Goal: Use online tool/utility: Utilize a website feature to perform a specific function

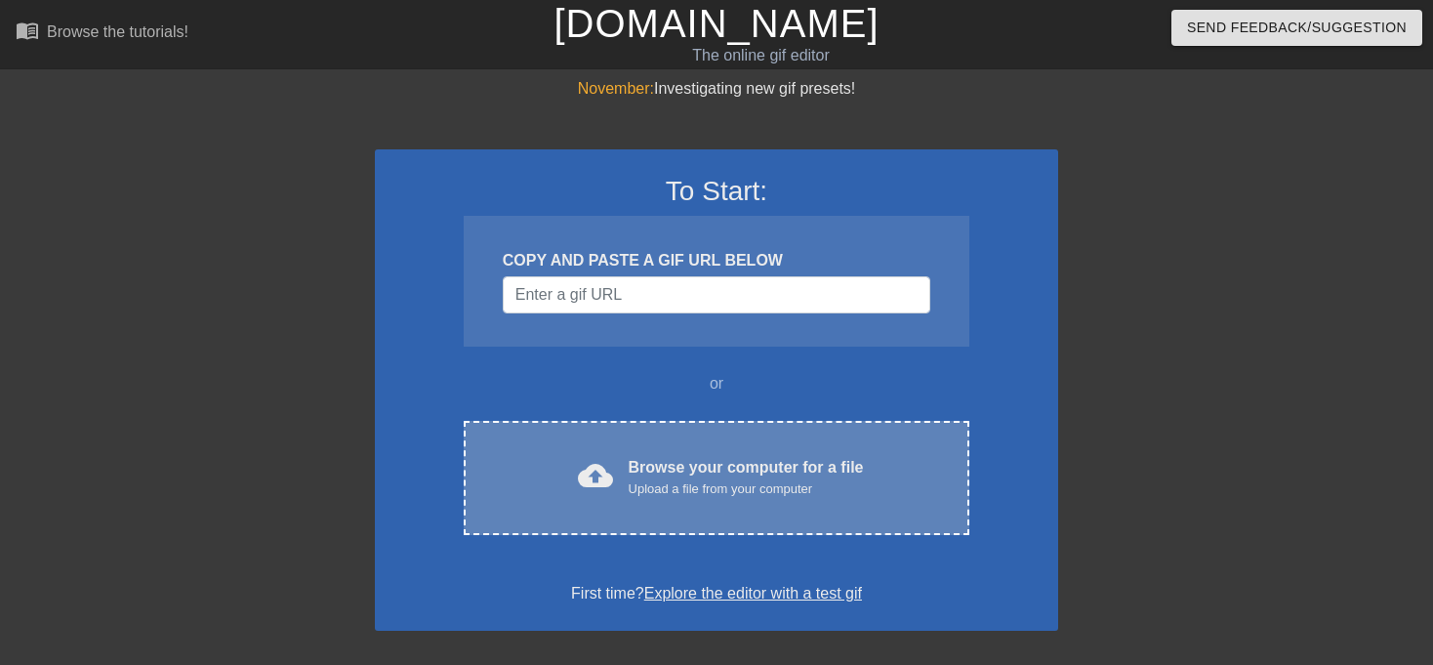
click at [732, 511] on div "cloud_upload Browse your computer for a file Upload a file from your computer C…" at bounding box center [717, 478] width 506 height 114
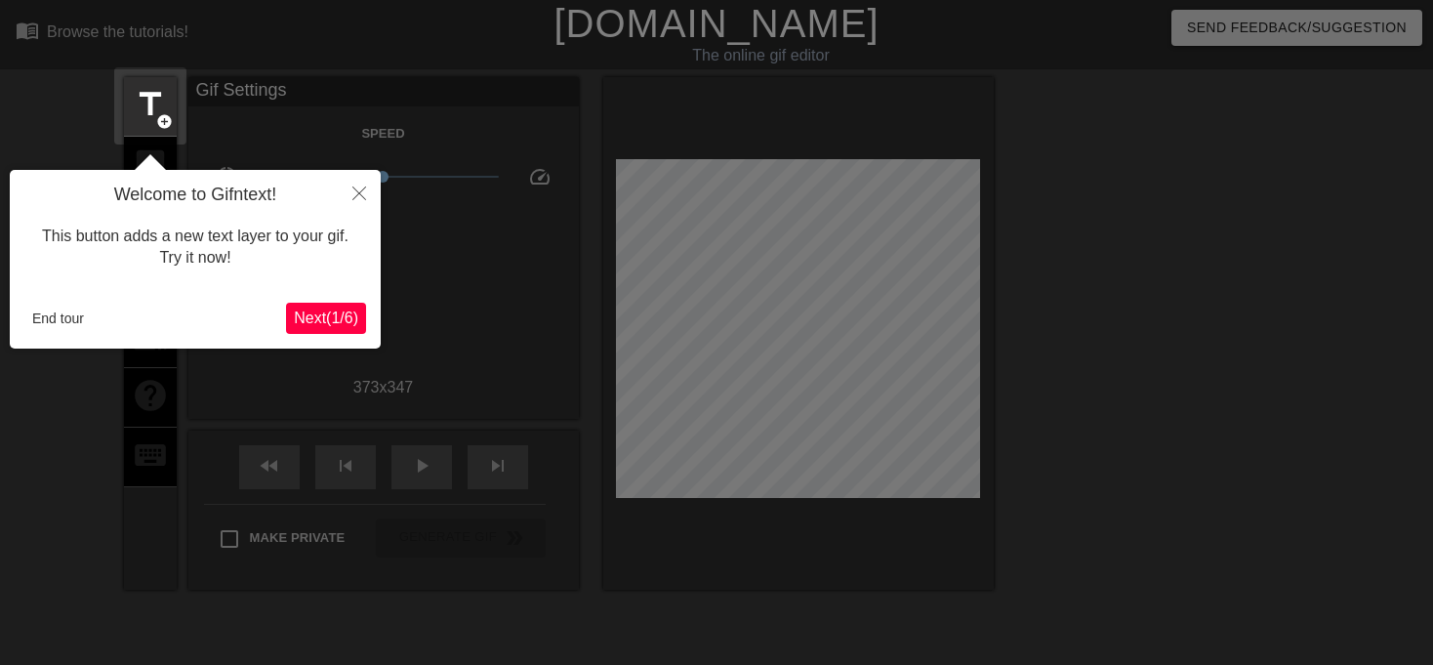
scroll to position [47, 0]
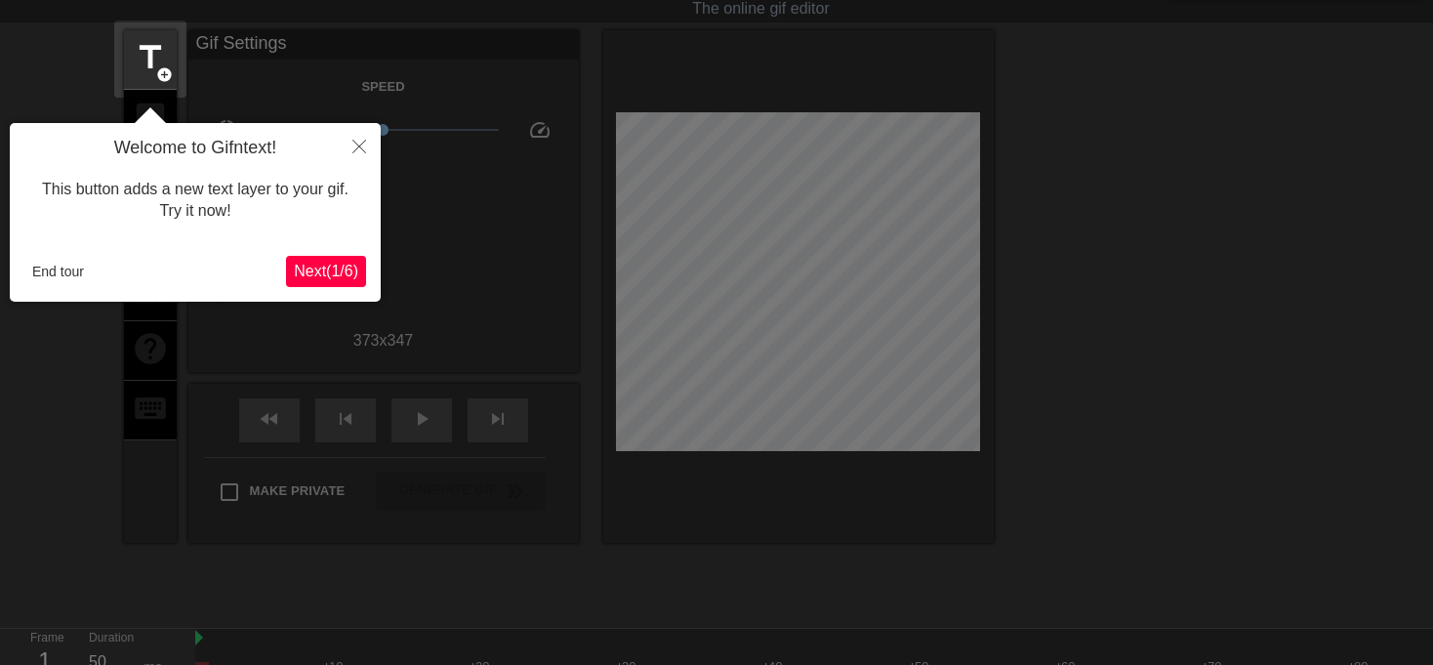
click at [308, 264] on span "Next ( 1 / 6 )" at bounding box center [326, 271] width 64 height 17
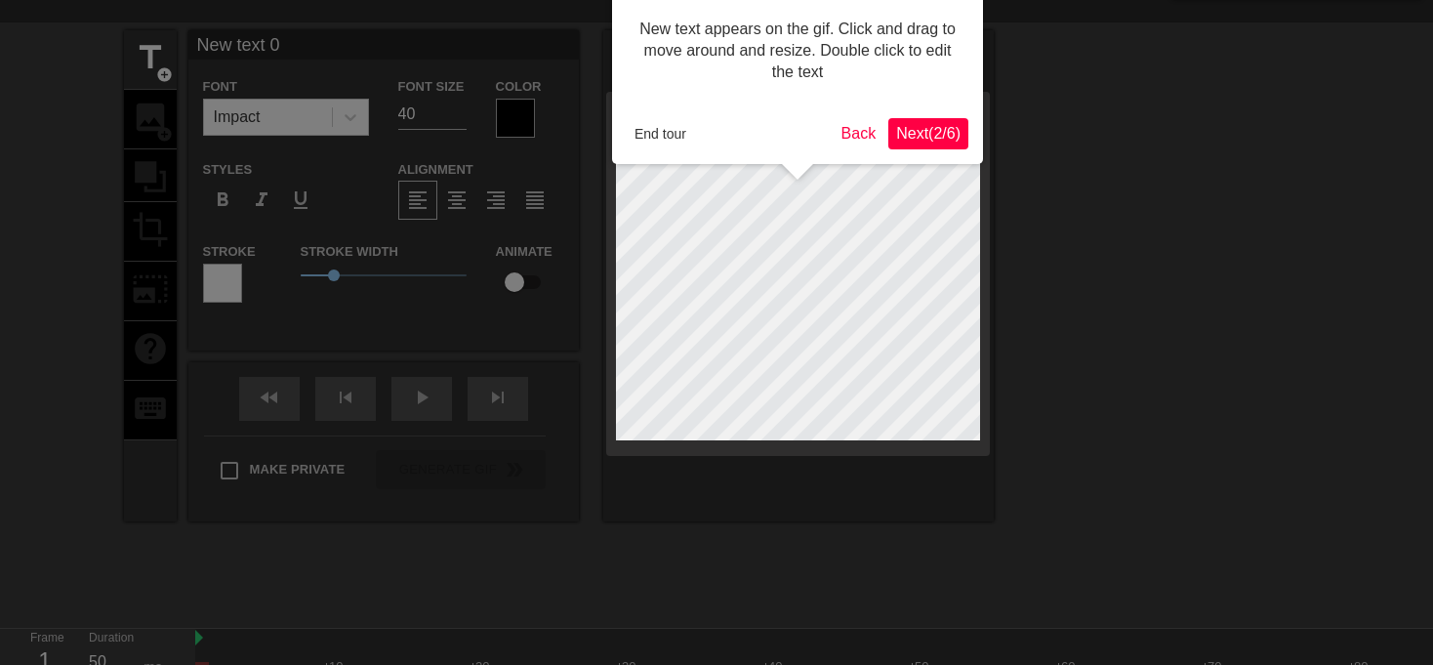
scroll to position [0, 0]
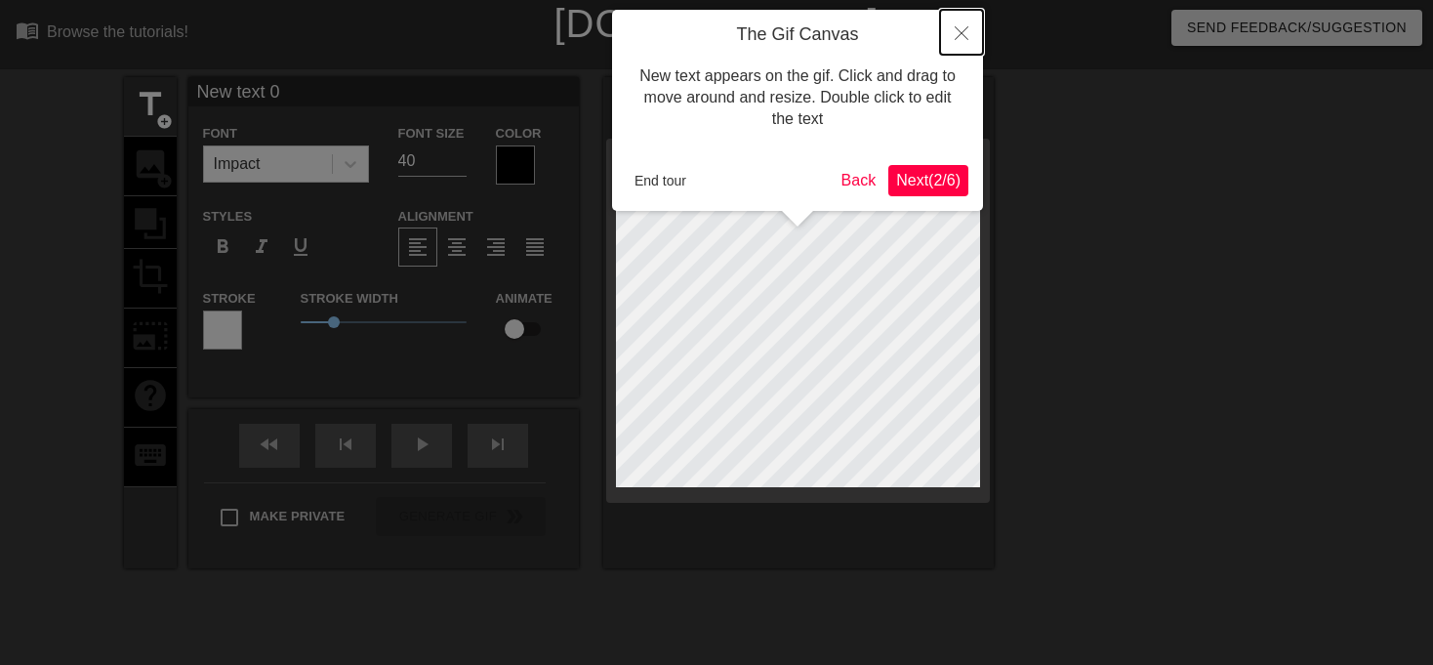
click at [968, 24] on button "Close" at bounding box center [961, 32] width 43 height 45
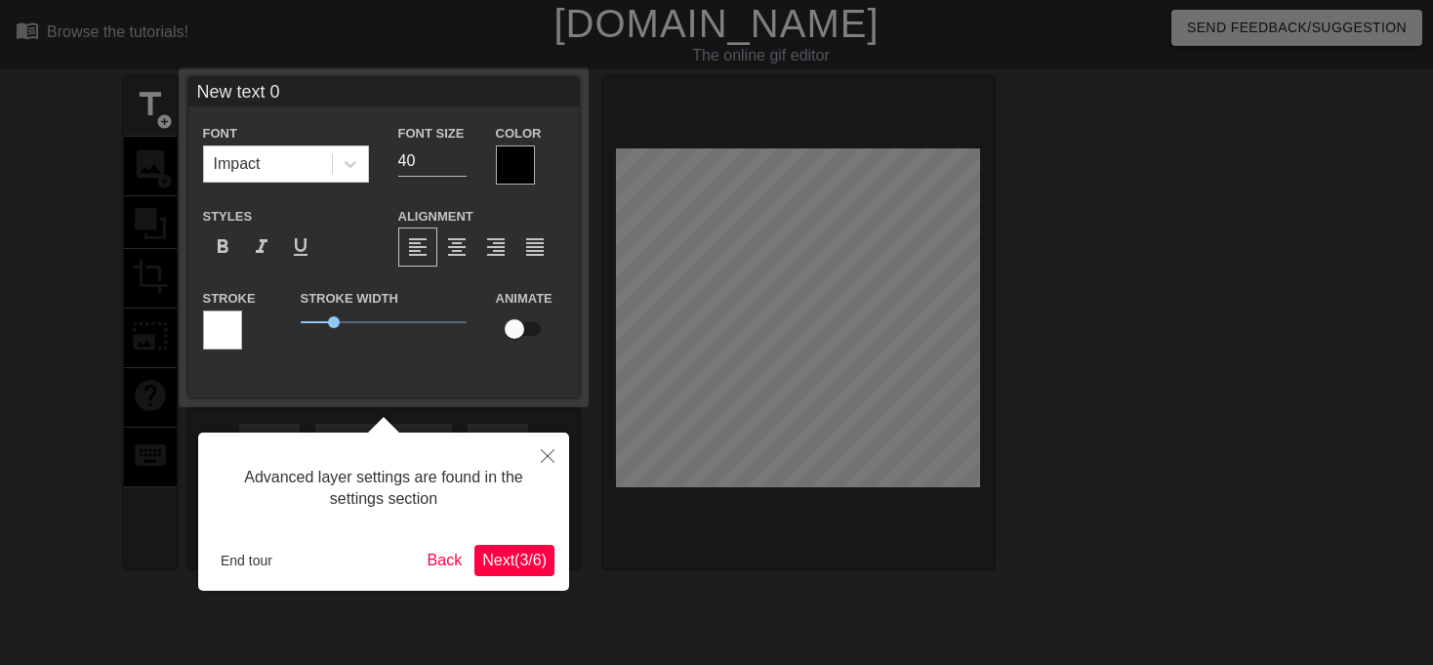
scroll to position [47, 0]
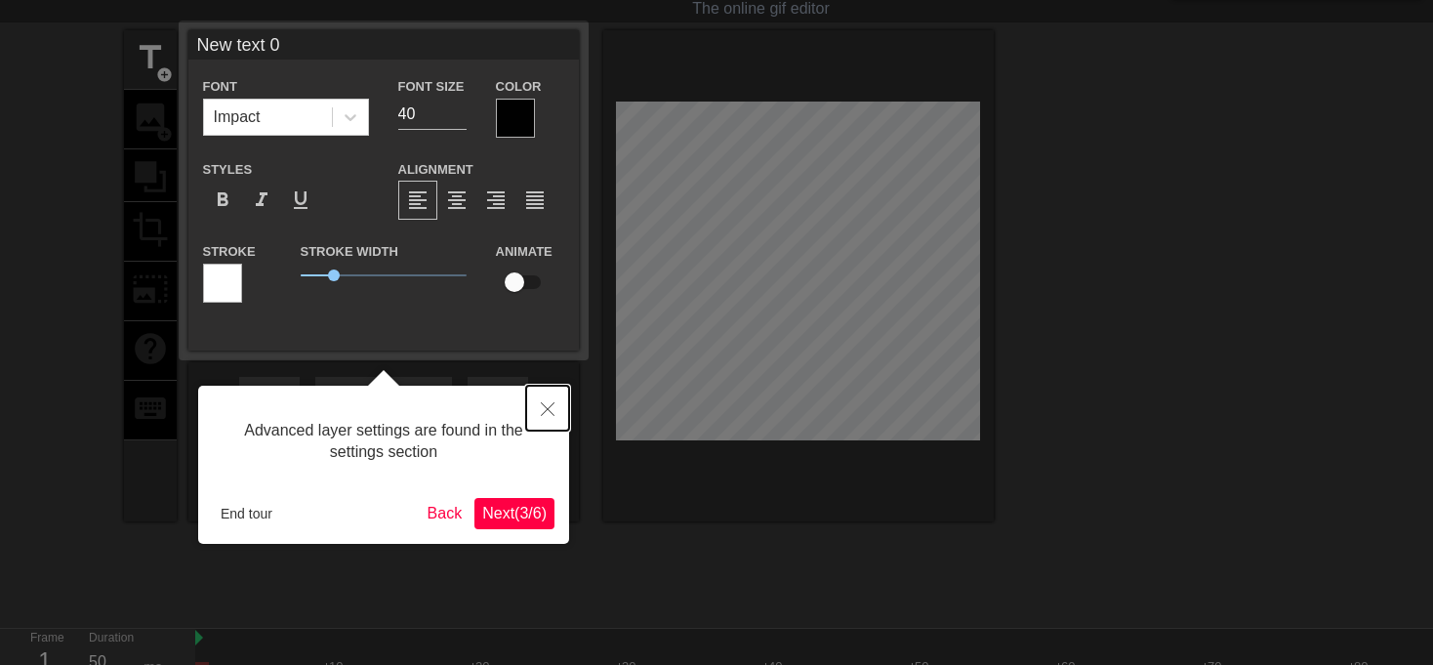
click at [535, 411] on button "Close" at bounding box center [547, 408] width 43 height 45
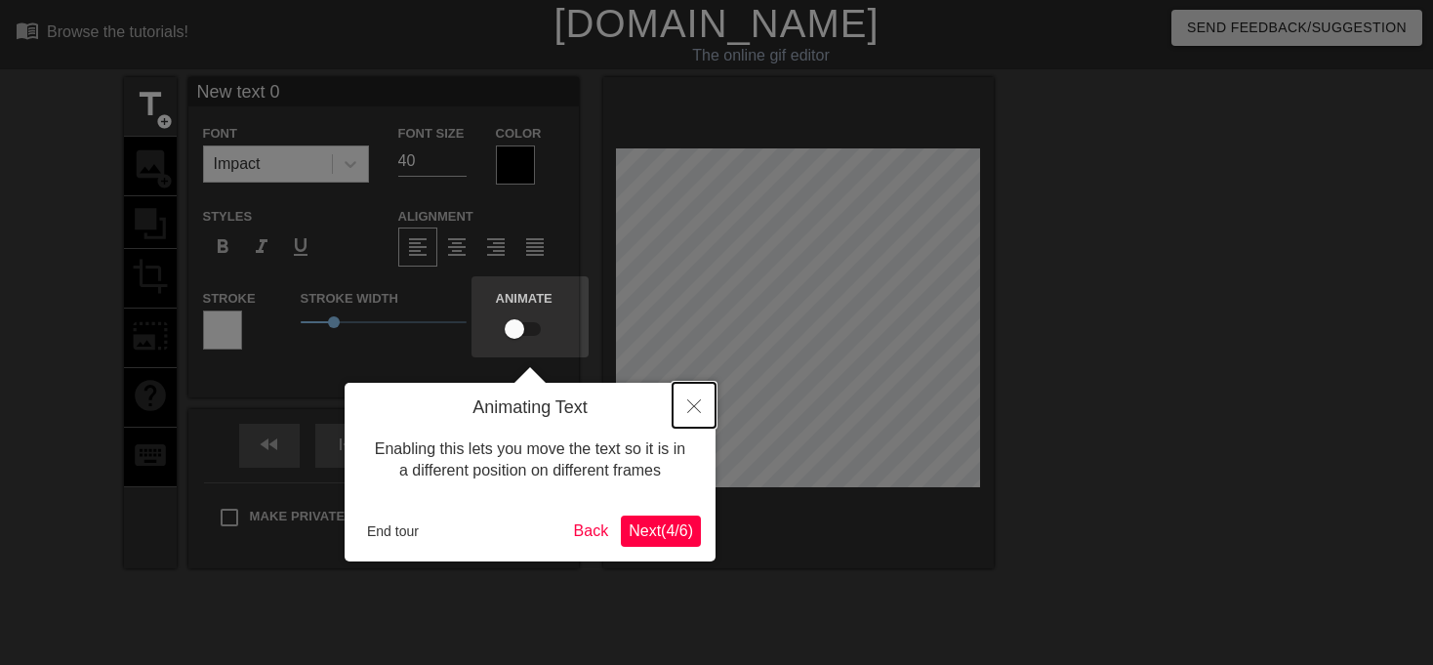
drag, startPoint x: 710, startPoint y: 386, endPoint x: 695, endPoint y: 392, distance: 16.2
click at [695, 392] on button "Close" at bounding box center [694, 405] width 43 height 45
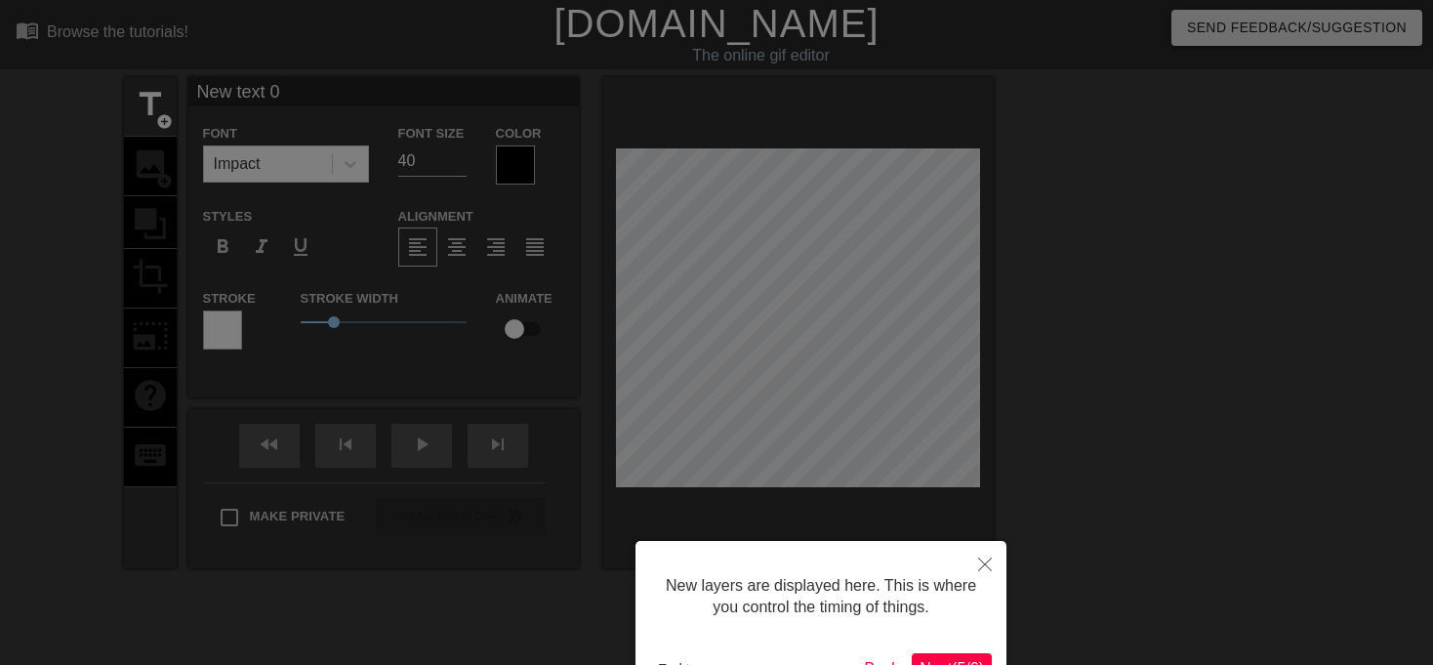
scroll to position [131, 0]
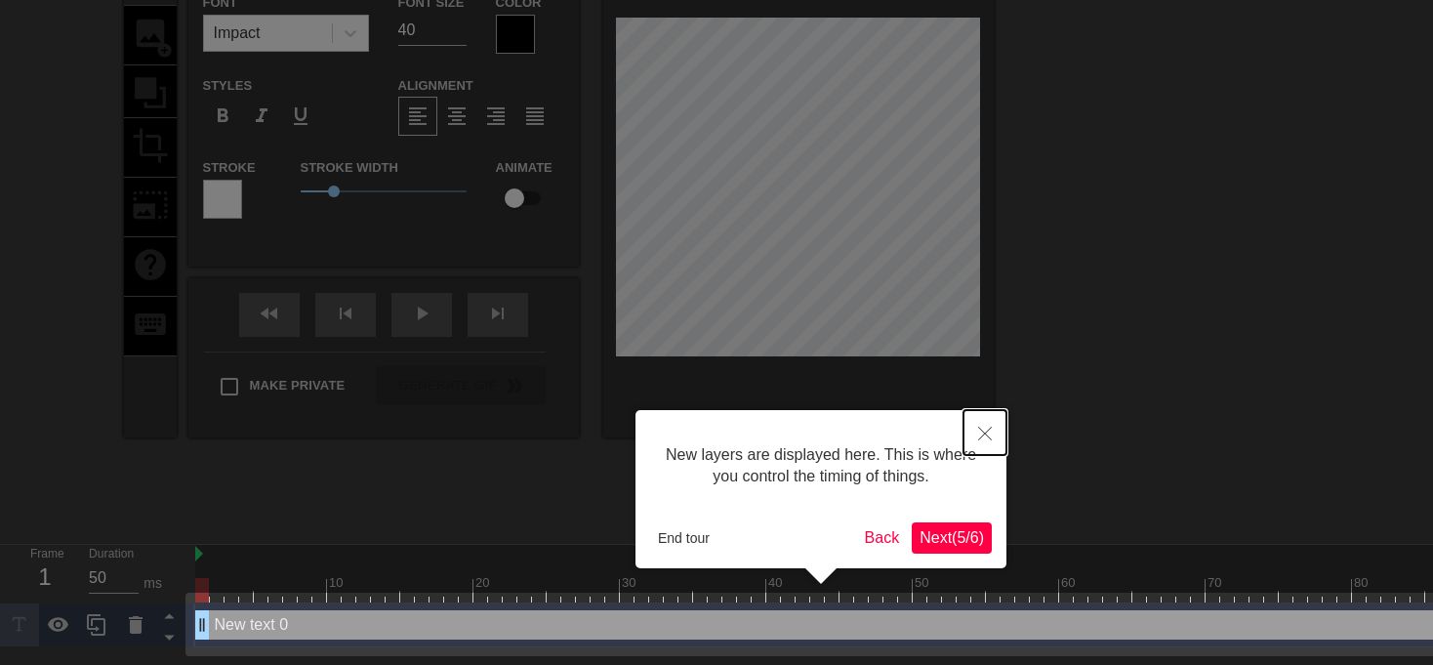
click at [968, 433] on button "Close" at bounding box center [985, 432] width 43 height 45
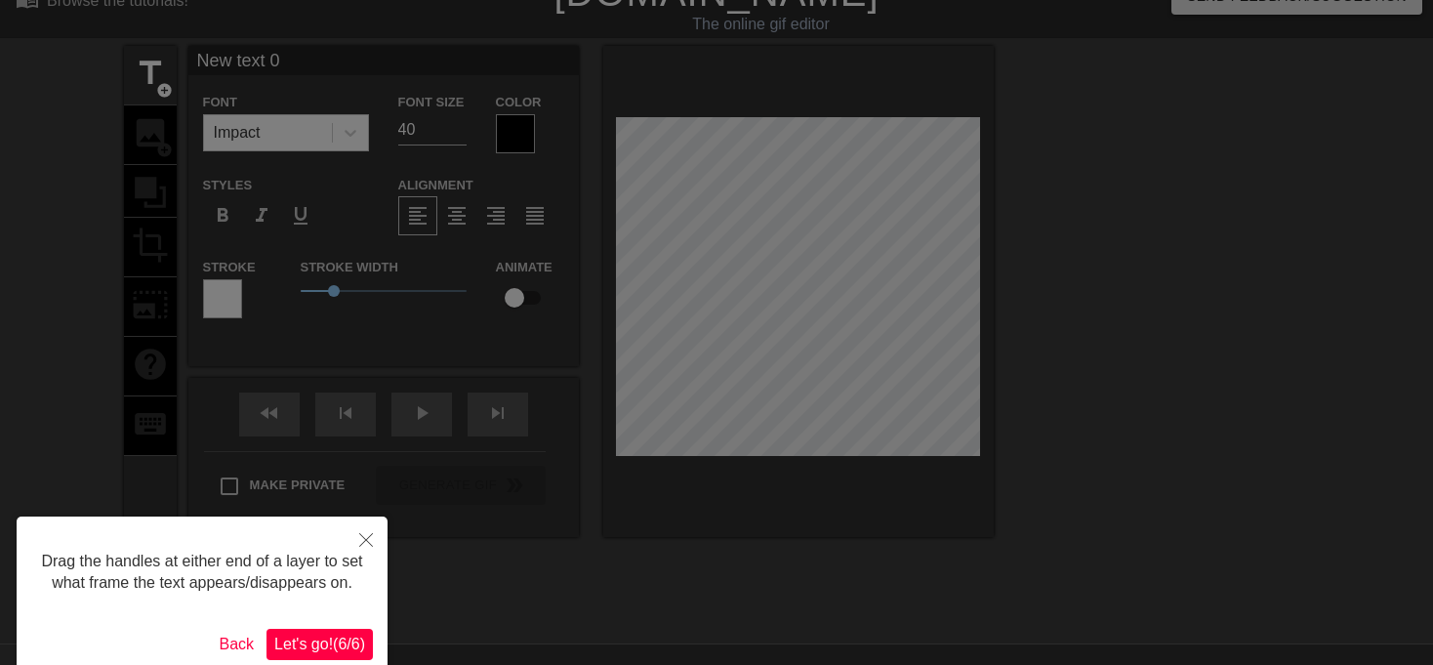
scroll to position [0, 0]
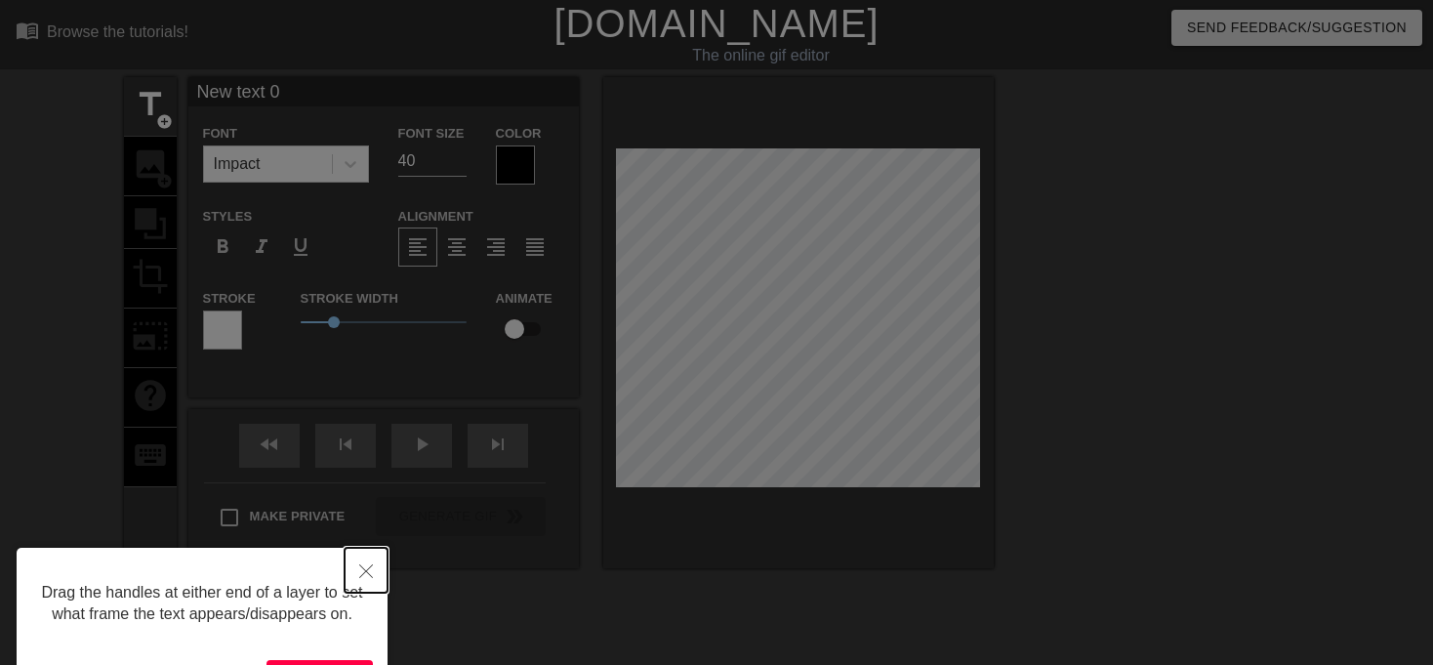
click at [352, 561] on button "Close" at bounding box center [366, 570] width 43 height 45
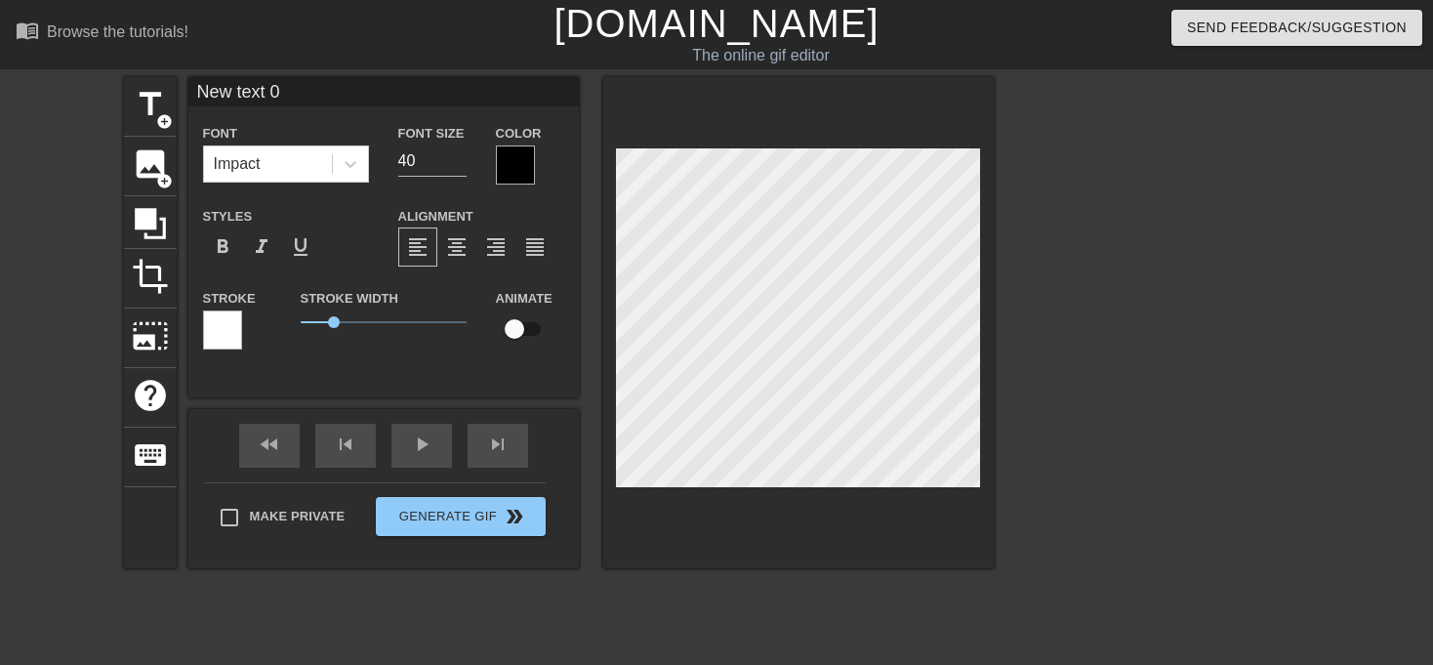
type input "Newtext 0"
type textarea "Newtext 0"
type input "Newext 0"
type textarea "Newext 0"
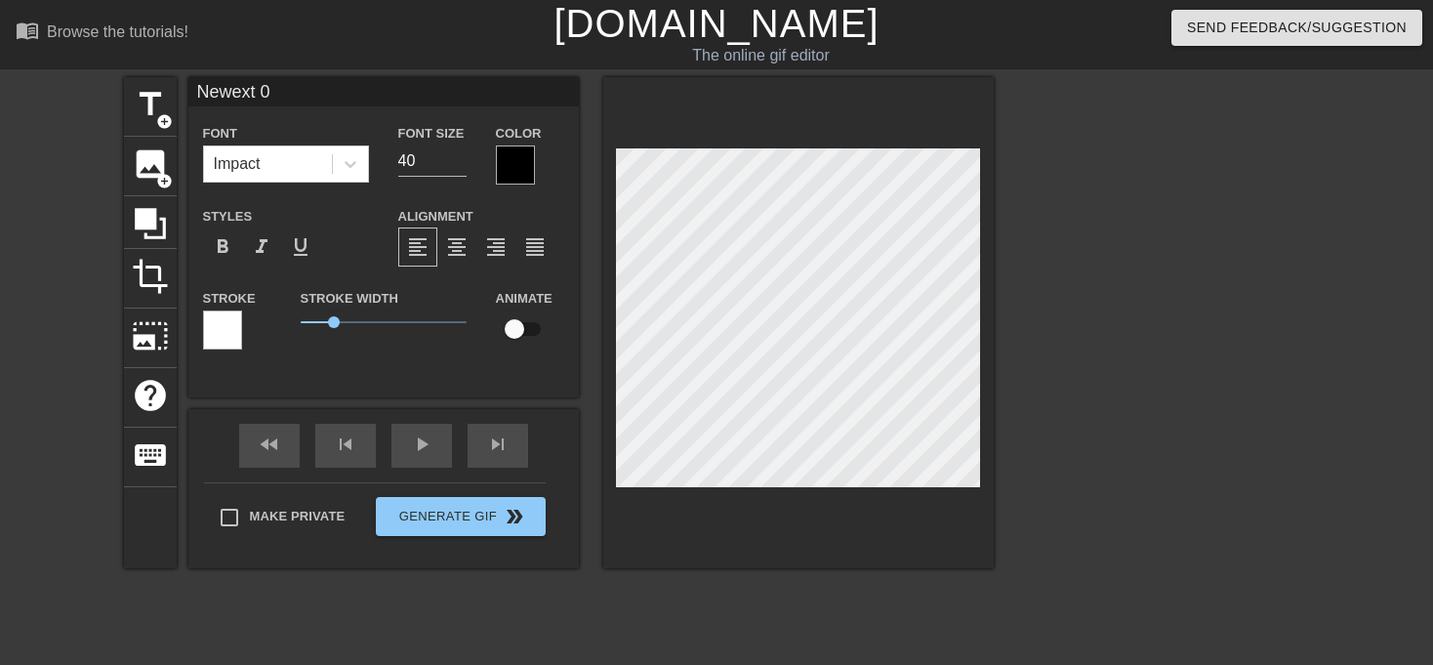
type input "Newxt 0"
type textarea "Newxt 0"
type input "Newt 0"
type textarea "Newt 0"
type input "New 0"
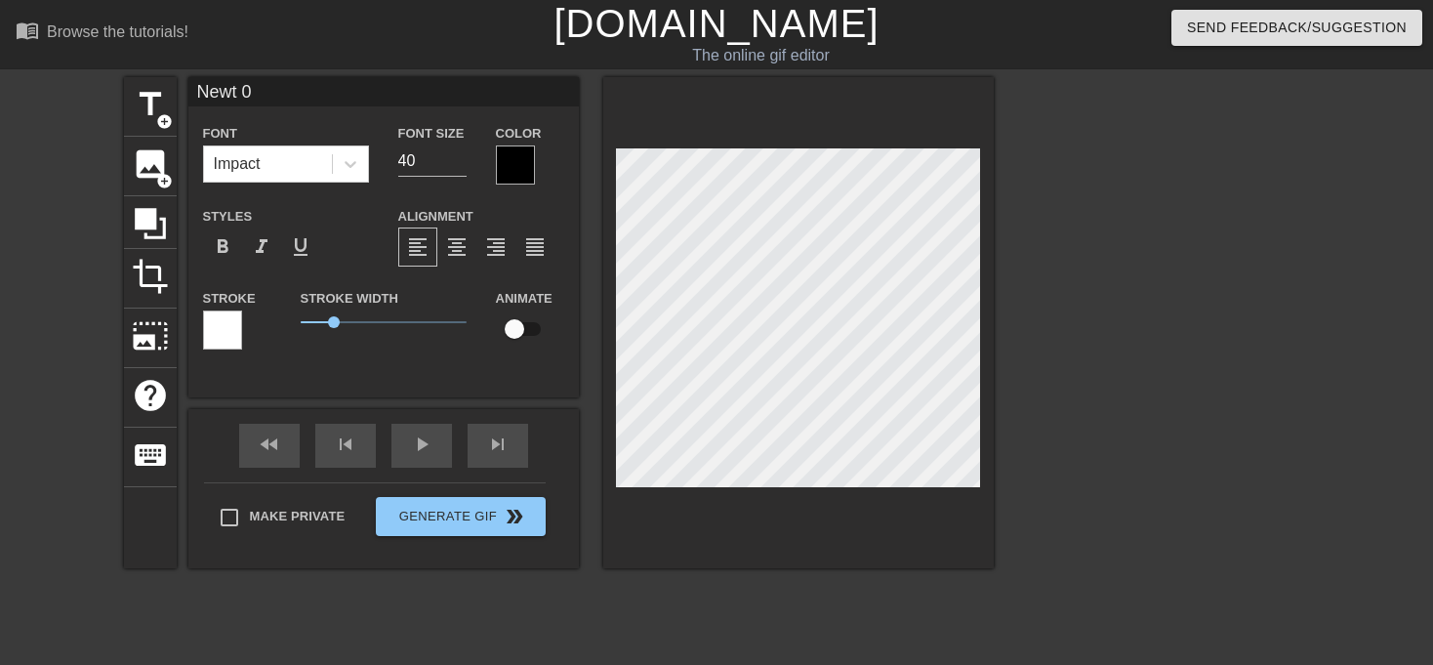
type textarea "New 0"
type input "New0"
type textarea "New0"
type input "New"
type textarea "New"
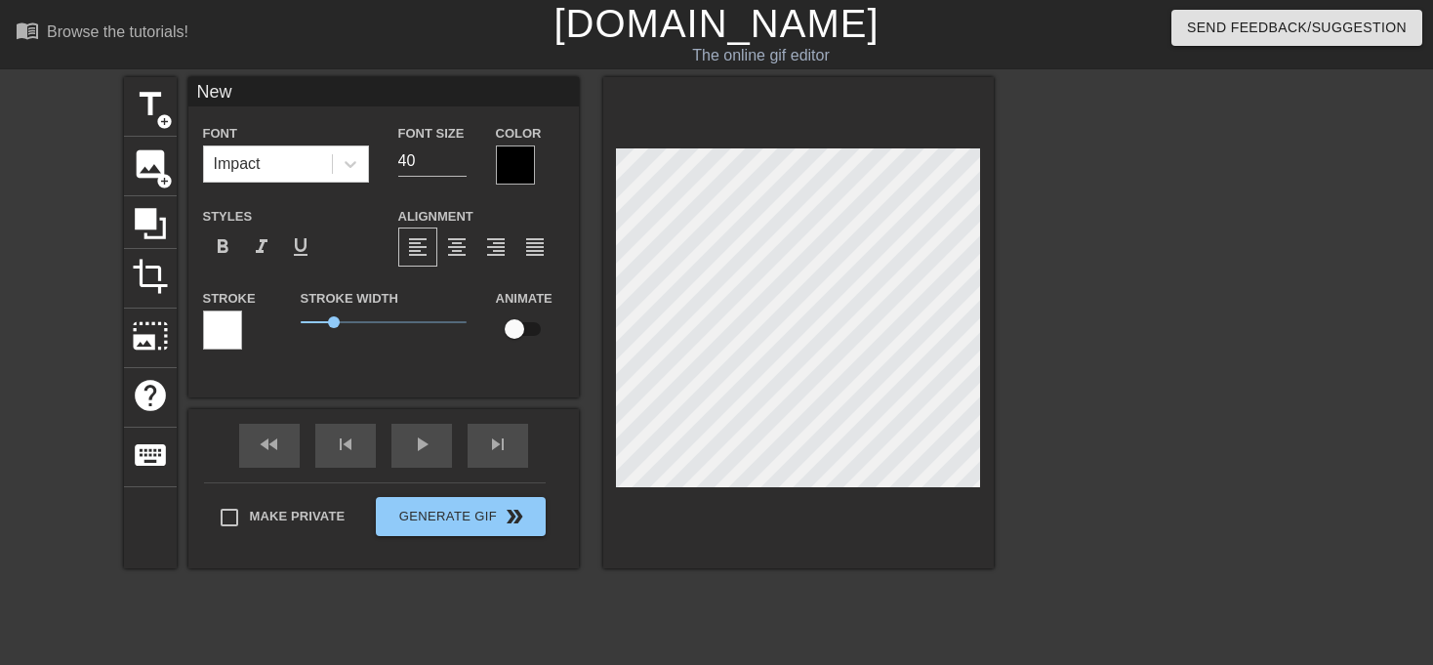
type input "Ne"
type textarea "Ne"
type input "N"
type textarea "N"
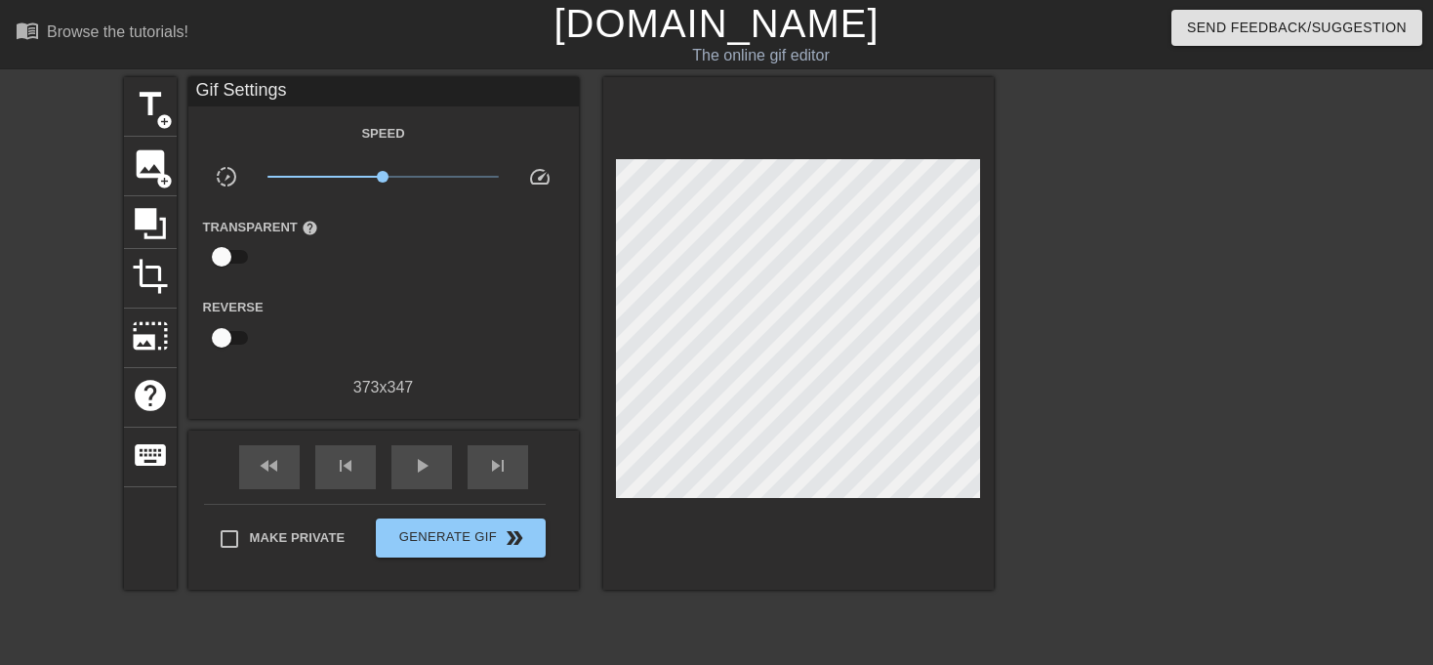
click at [1087, 382] on div at bounding box center [1163, 370] width 293 height 586
click at [154, 154] on span "image" at bounding box center [150, 163] width 37 height 37
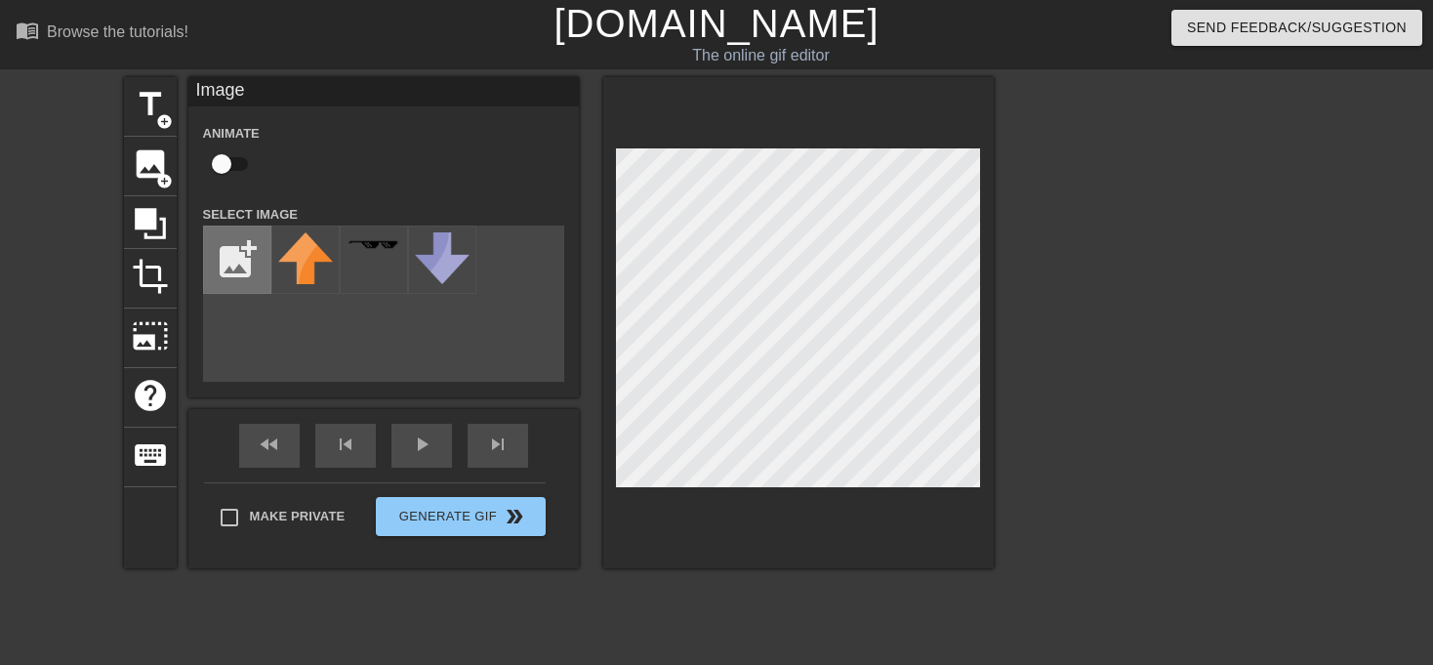
click at [238, 249] on input "file" at bounding box center [237, 259] width 66 height 66
type input "C:\fakepath\{BC80BAB9-F00C-4C3E-997F-2A1EF4F9A862}.png"
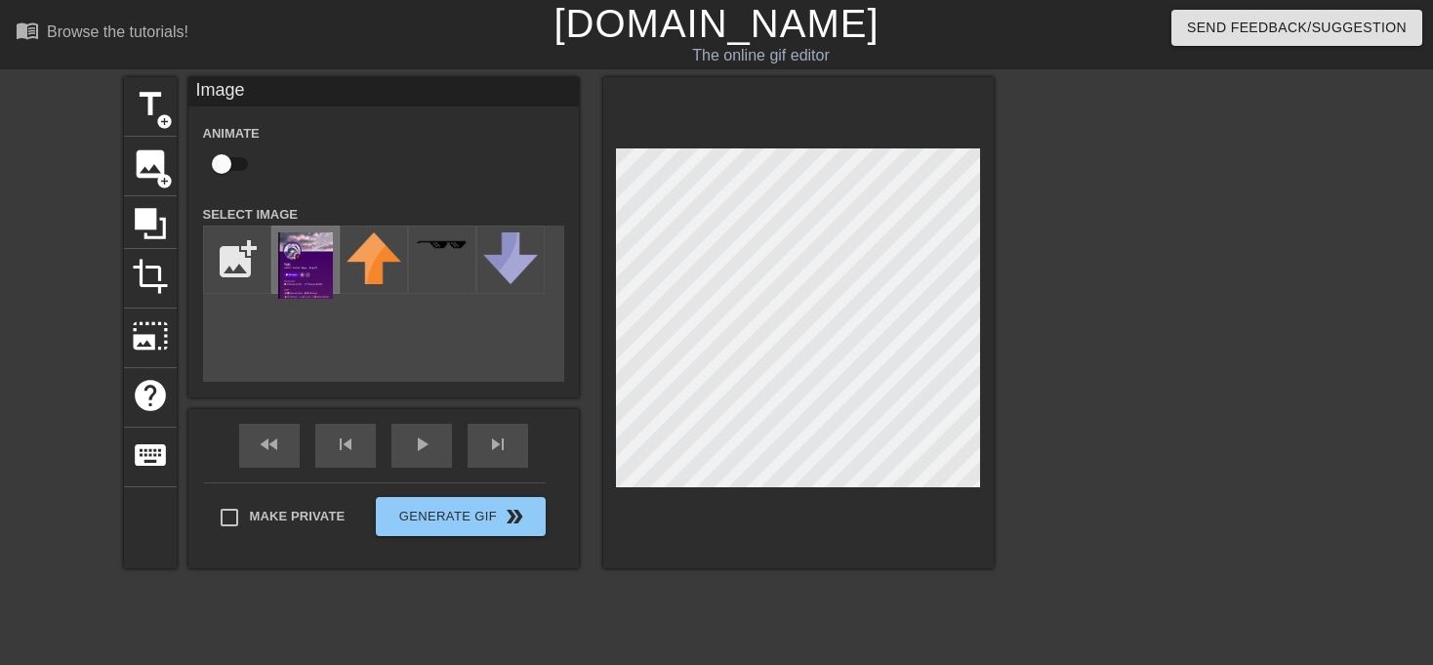
click at [302, 250] on img at bounding box center [305, 265] width 55 height 66
click at [1121, 418] on div at bounding box center [1163, 370] width 293 height 586
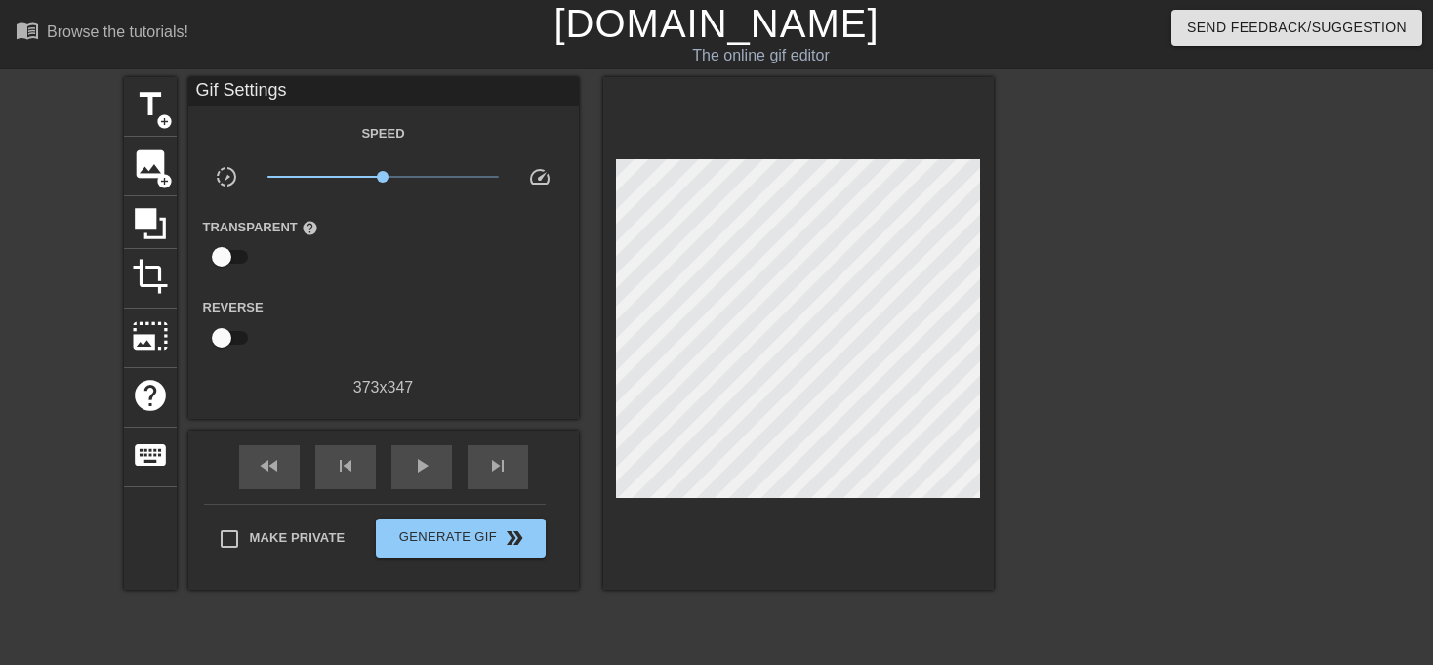
click at [1085, 380] on div at bounding box center [1163, 370] width 293 height 586
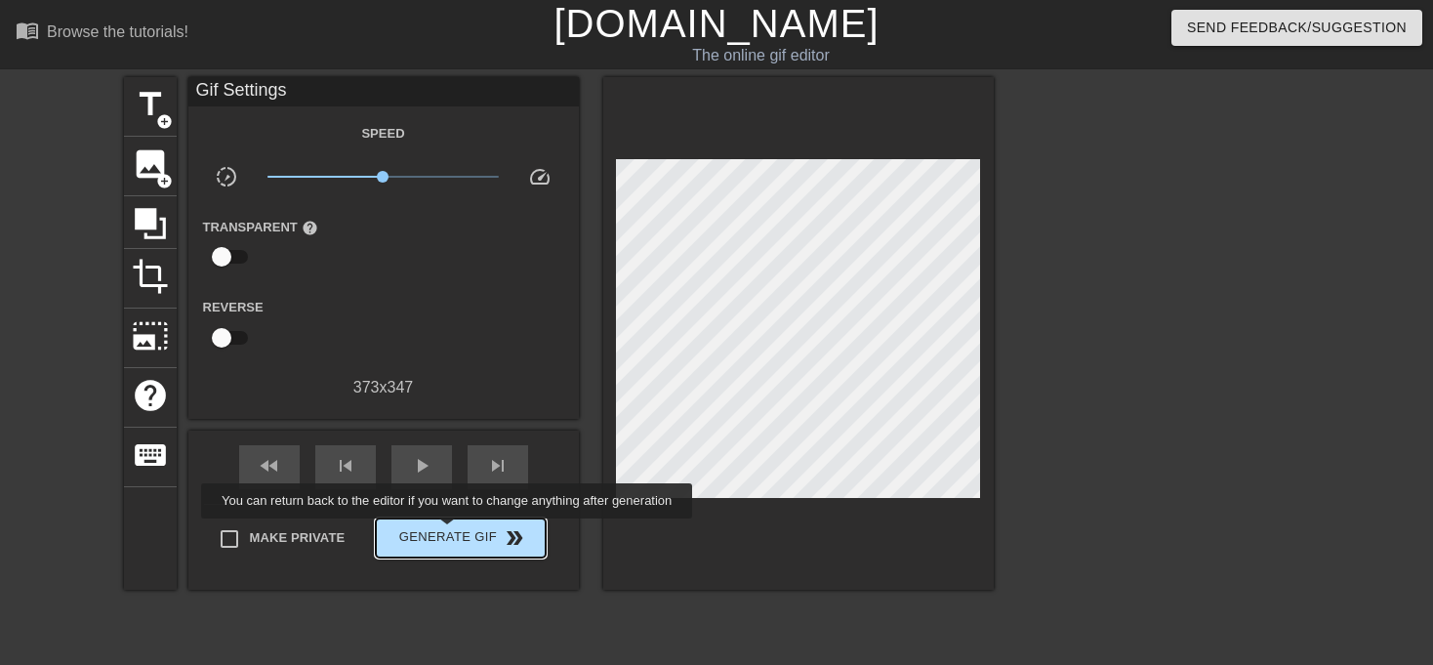
click at [449, 532] on span "Generate Gif double_arrow" at bounding box center [460, 537] width 153 height 23
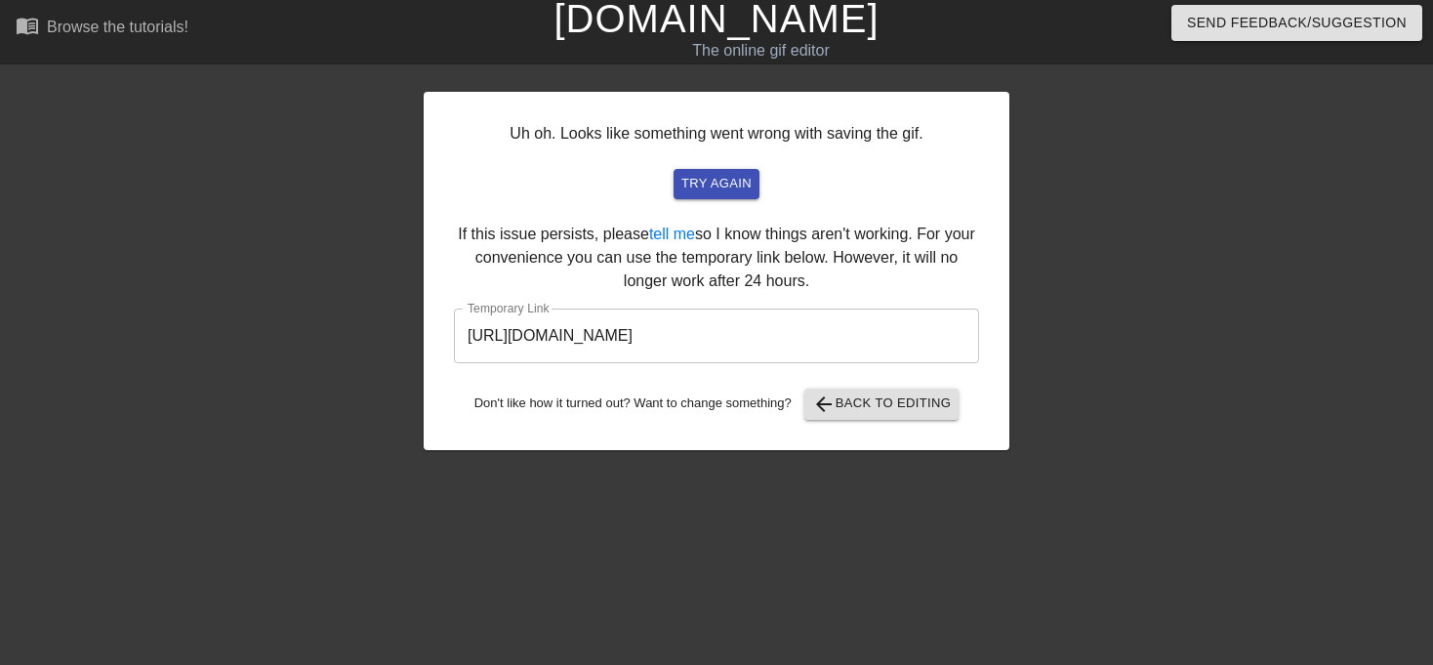
scroll to position [7, 0]
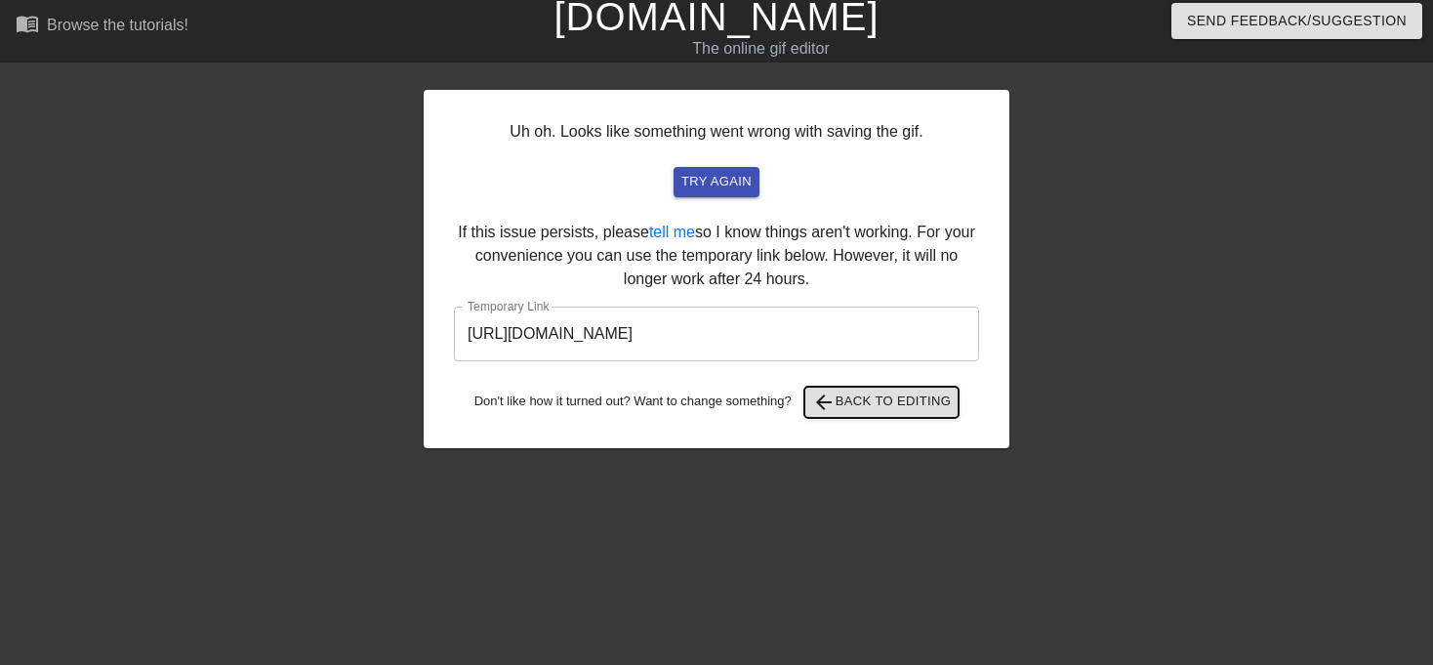
click at [858, 406] on span "arrow_back Back to Editing" at bounding box center [882, 402] width 140 height 23
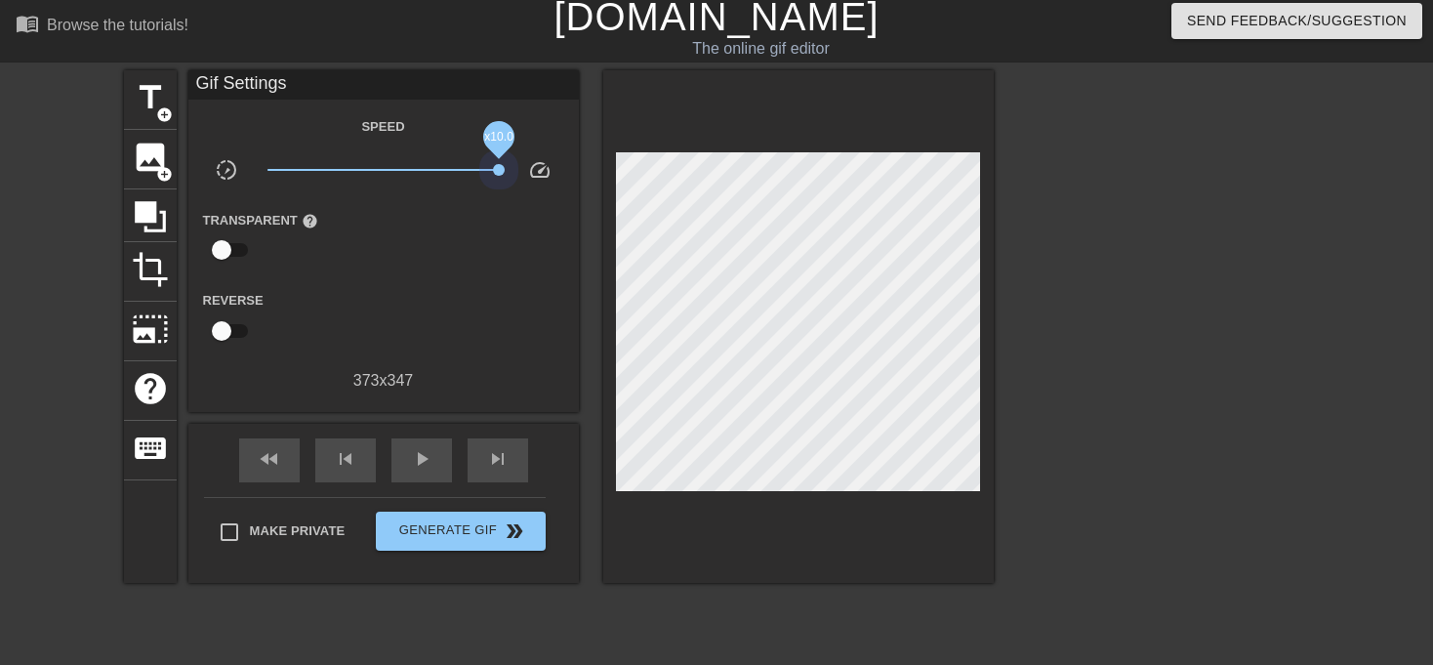
drag, startPoint x: 386, startPoint y: 164, endPoint x: 516, endPoint y: 185, distance: 132.6
click at [516, 177] on div "slow_motion_video x10.0 speed" at bounding box center [383, 173] width 391 height 30
click at [439, 175] on span "x3.05" at bounding box center [383, 169] width 231 height 23
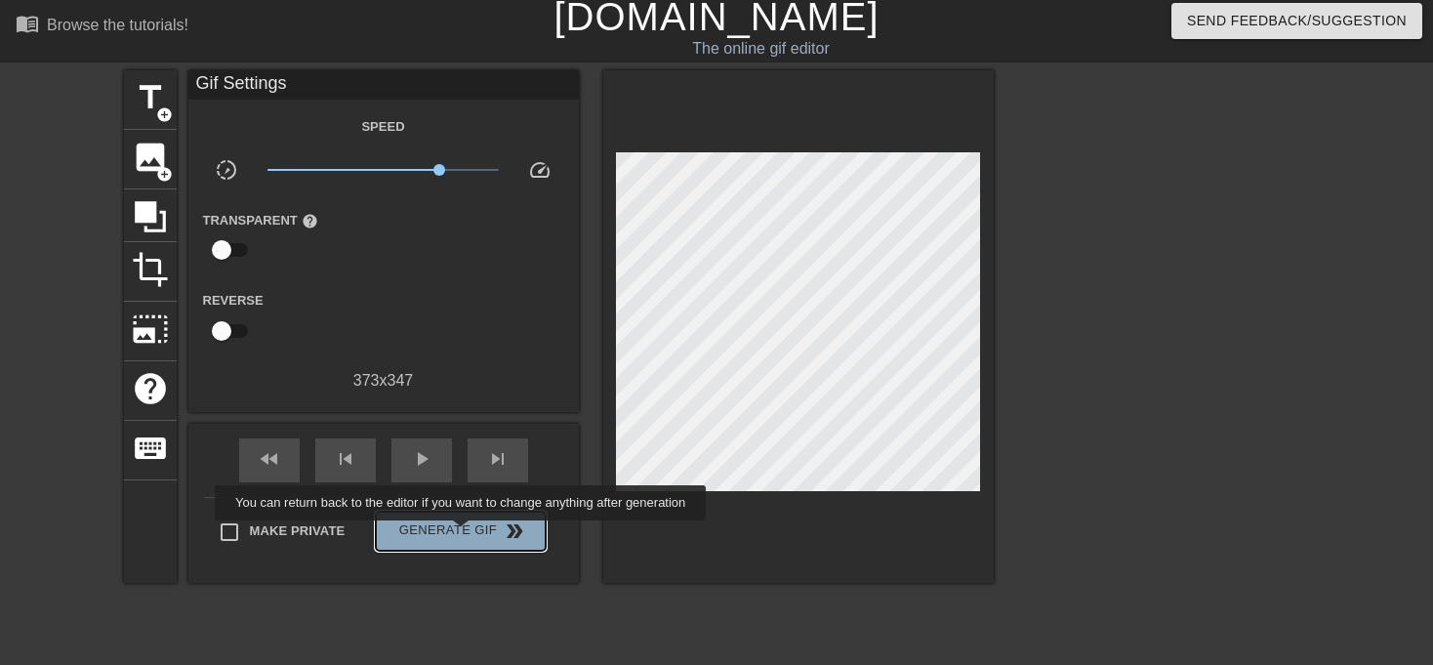
click at [463, 534] on span "Generate Gif double_arrow" at bounding box center [460, 530] width 153 height 23
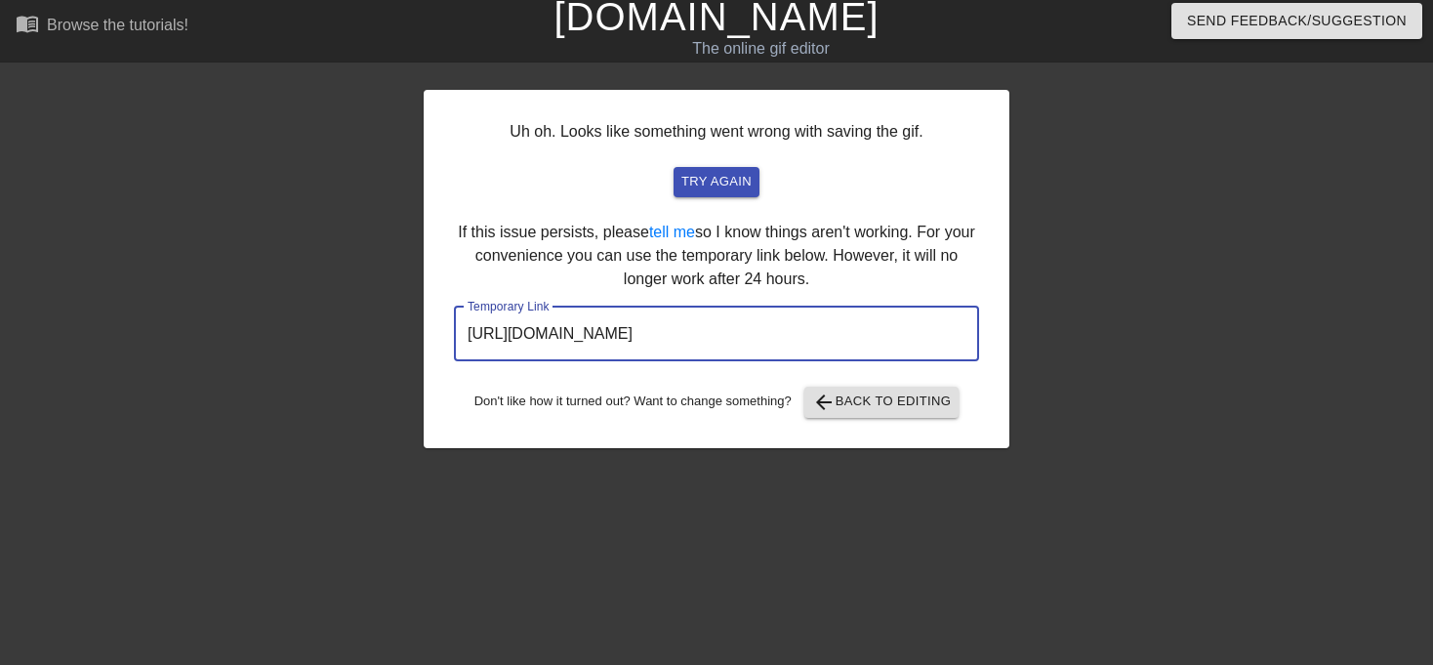
click at [591, 352] on input "[URL][DOMAIN_NAME]" at bounding box center [716, 334] width 525 height 55
click at [592, 352] on input "[URL][DOMAIN_NAME]" at bounding box center [716, 334] width 525 height 55
